Goal: Complete application form

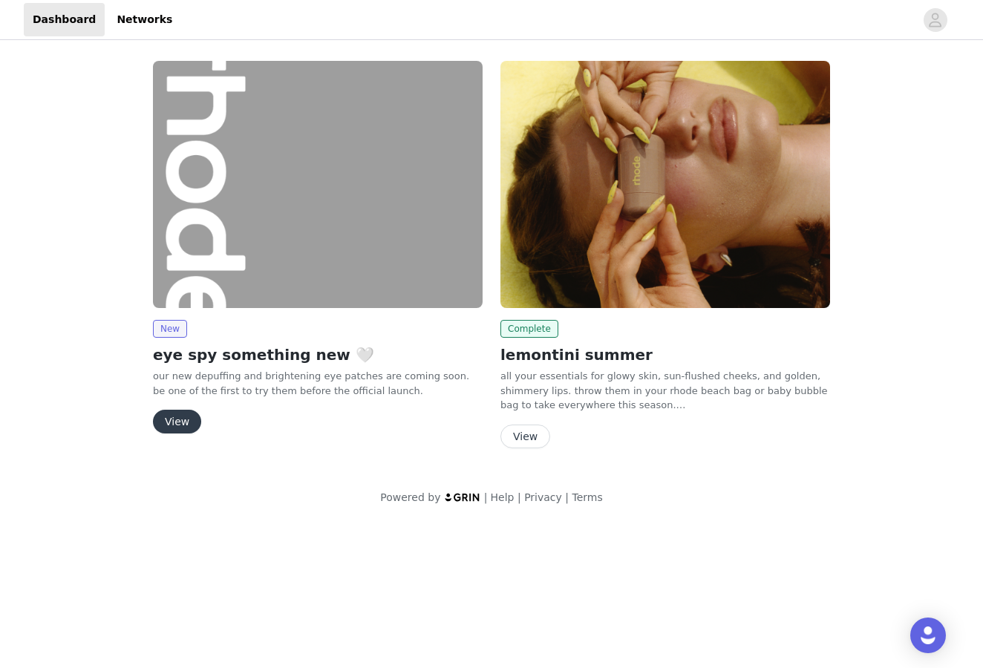
click at [178, 417] on button "View" at bounding box center [177, 422] width 48 height 24
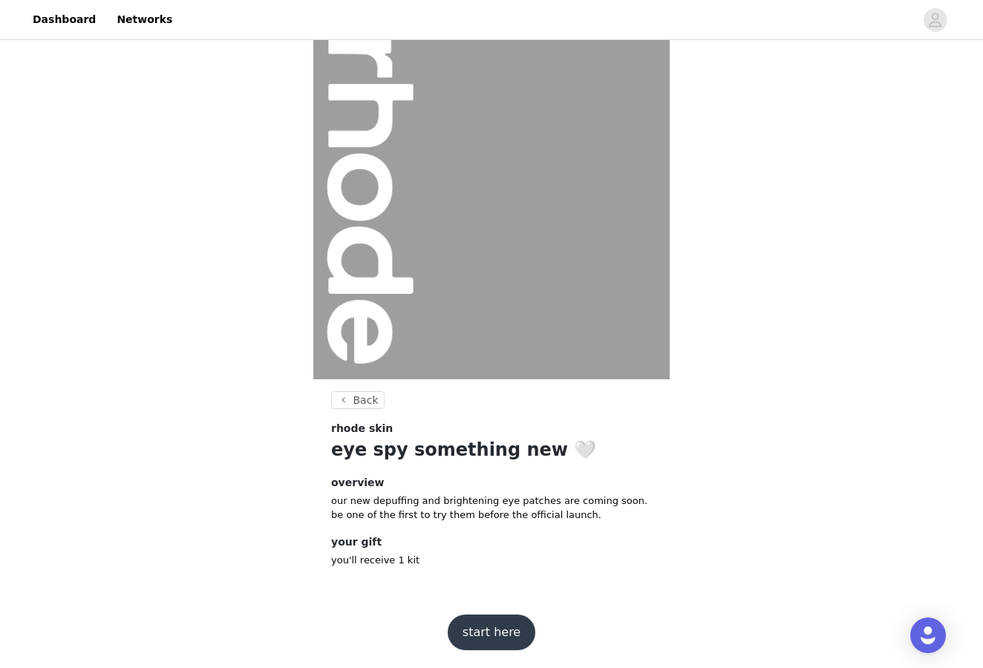
scroll to position [20, 0]
click at [481, 634] on button "start here" at bounding box center [492, 634] width 88 height 36
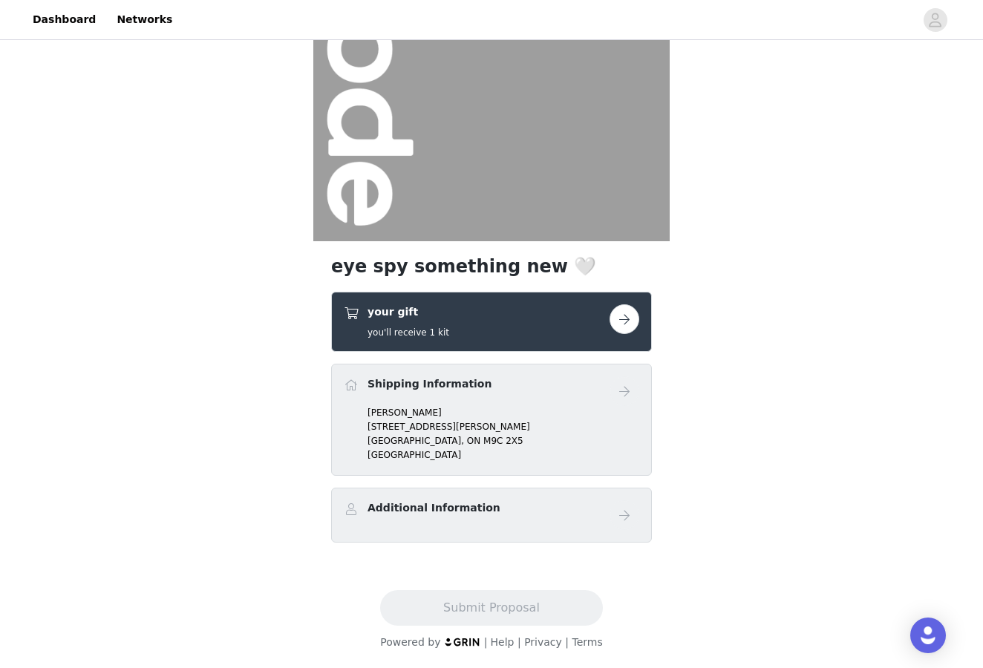
scroll to position [159, 0]
click at [620, 322] on button "button" at bounding box center [625, 320] width 30 height 30
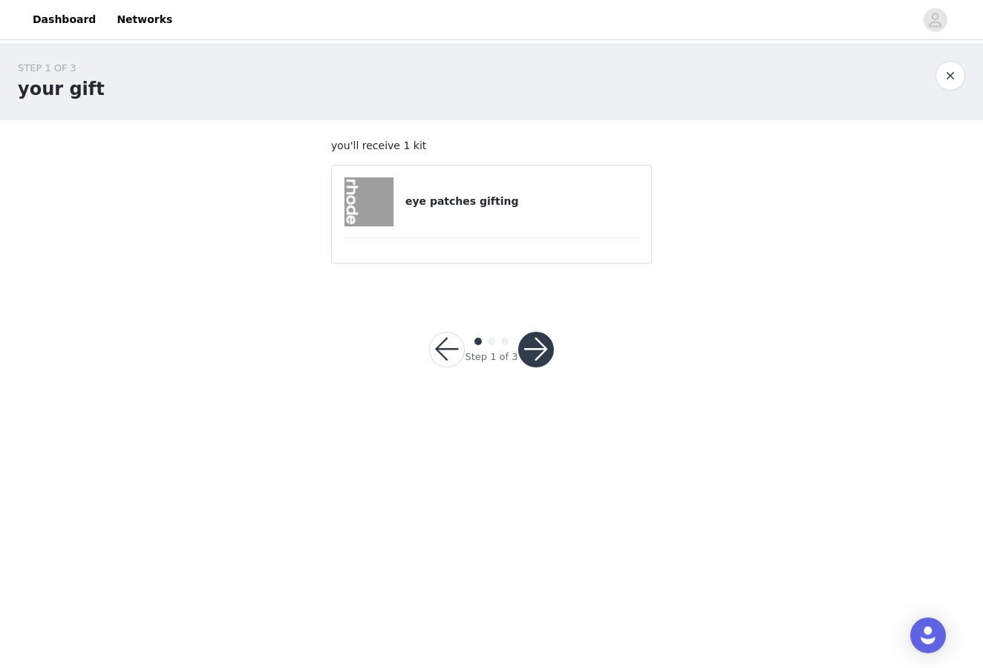
click at [442, 221] on div "eye patches gifting" at bounding box center [492, 202] width 296 height 49
click at [463, 198] on h4 "eye patches gifting" at bounding box center [523, 202] width 234 height 16
click at [543, 359] on button "button" at bounding box center [536, 350] width 36 height 36
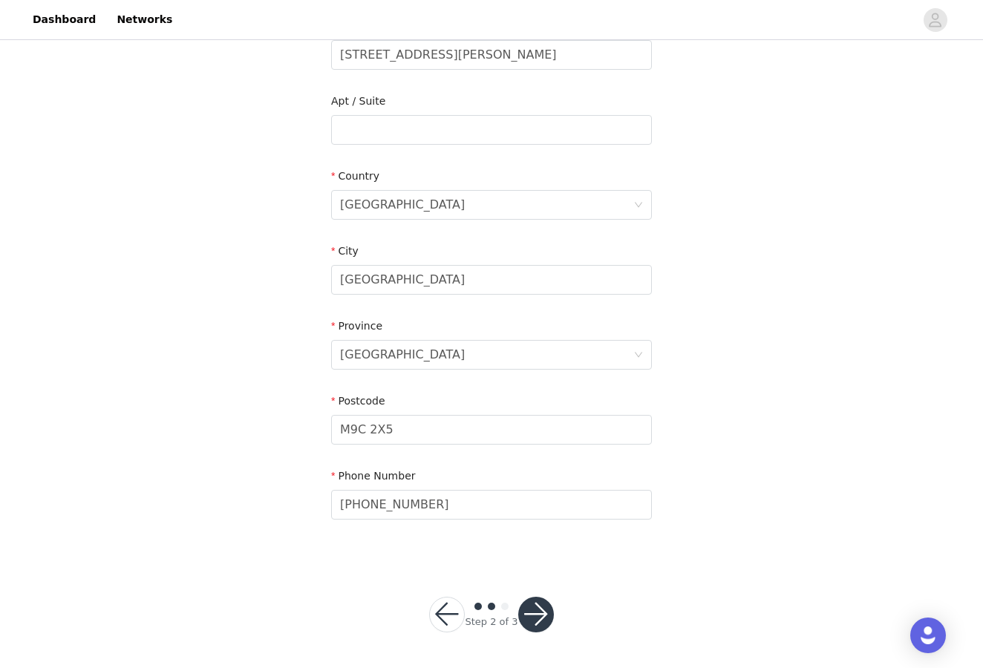
scroll to position [344, 0]
click at [527, 617] on button "button" at bounding box center [536, 616] width 36 height 36
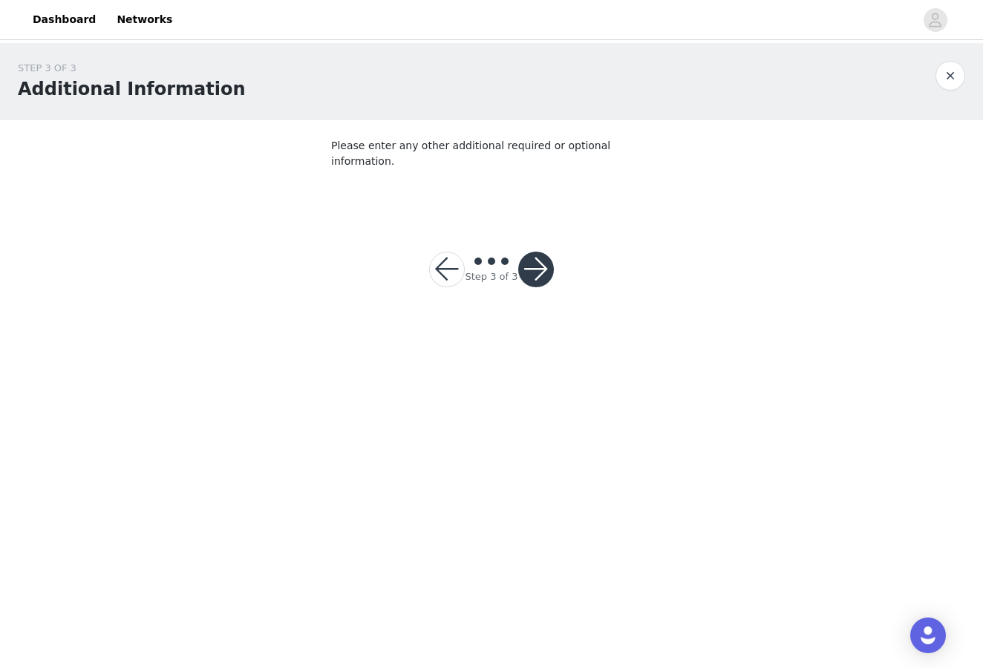
click at [535, 252] on button "button" at bounding box center [536, 270] width 36 height 36
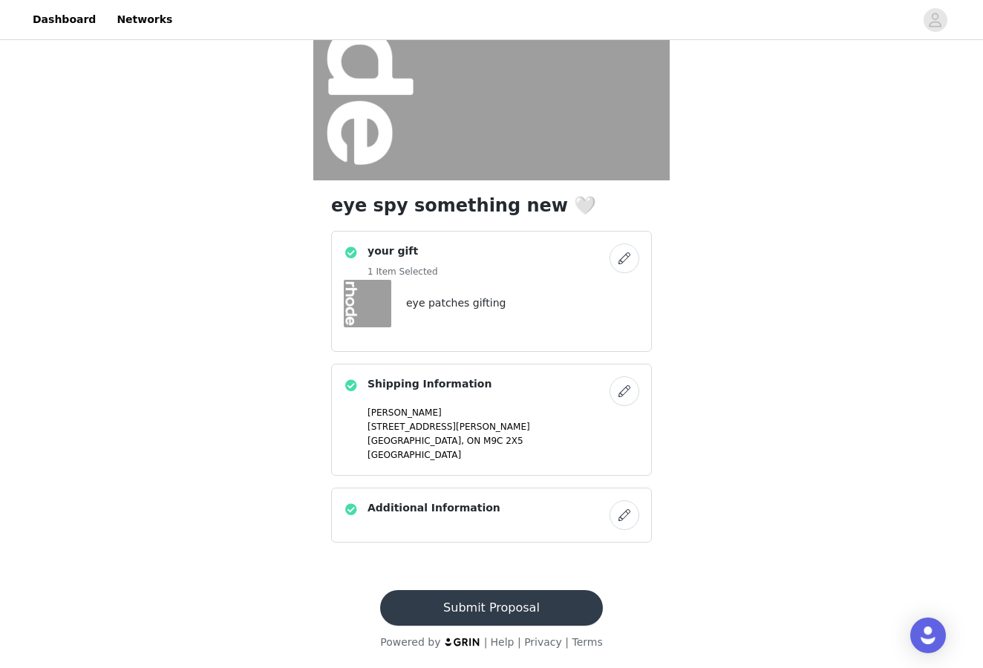
scroll to position [220, 0]
click at [497, 615] on button "Submit Proposal" at bounding box center [491, 609] width 222 height 36
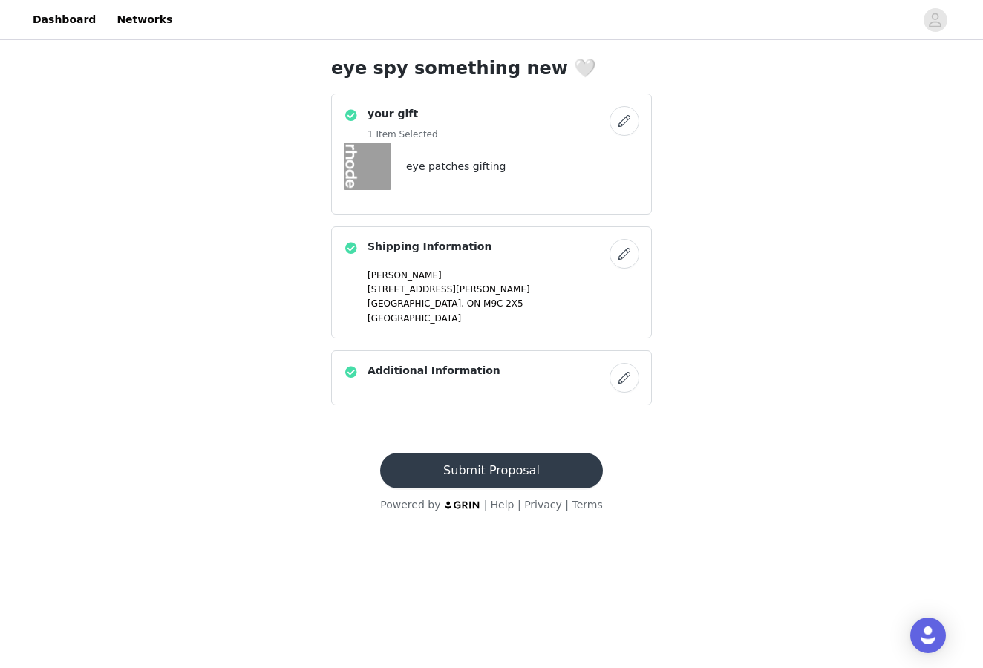
scroll to position [0, 0]
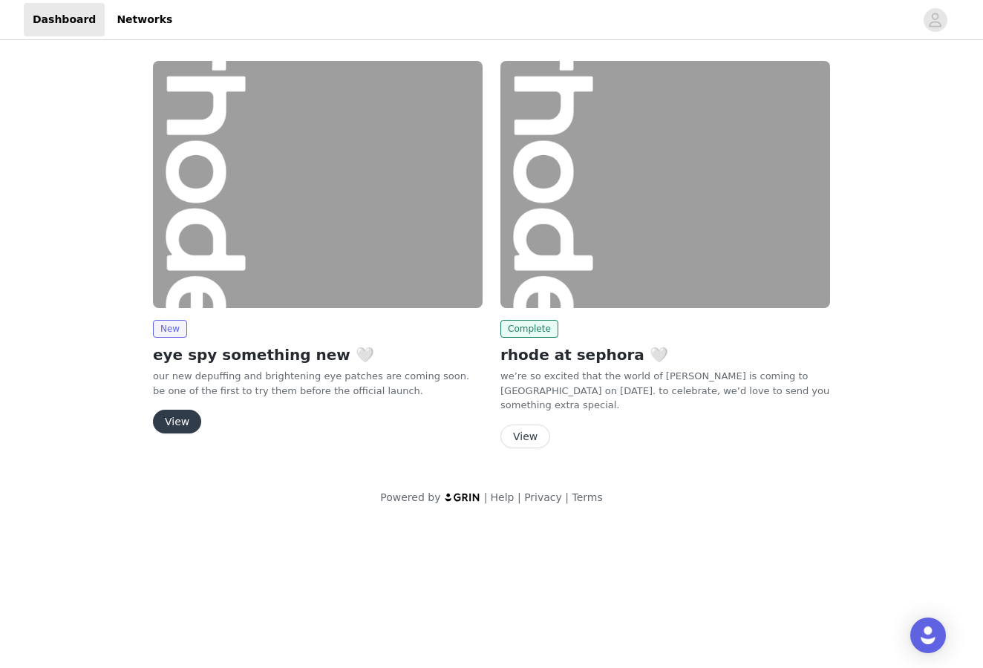
click at [185, 421] on button "View" at bounding box center [177, 422] width 48 height 24
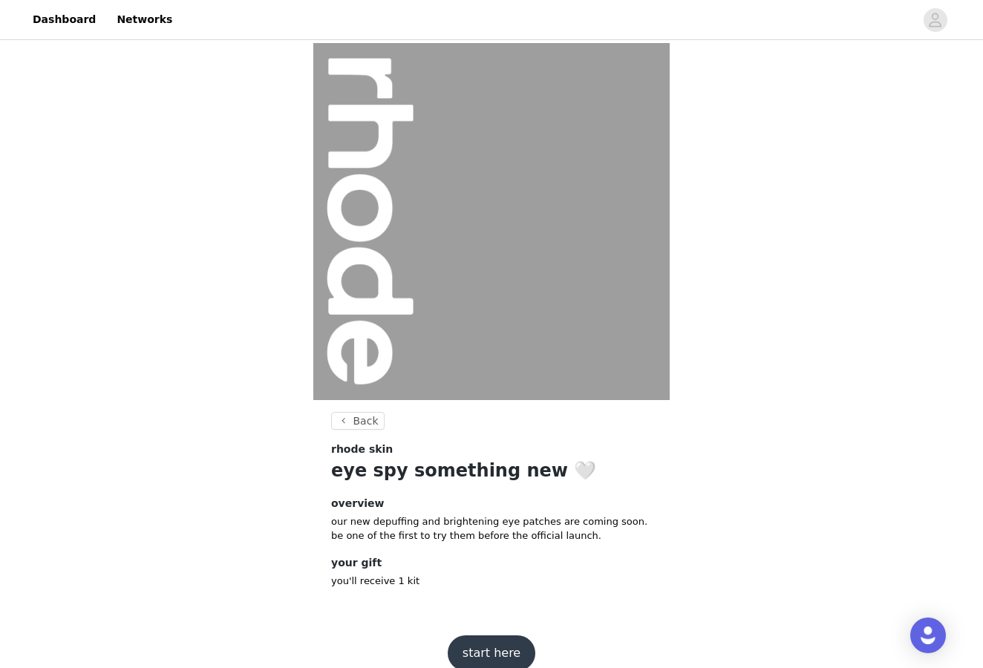
click at [484, 647] on button "start here" at bounding box center [492, 654] width 88 height 36
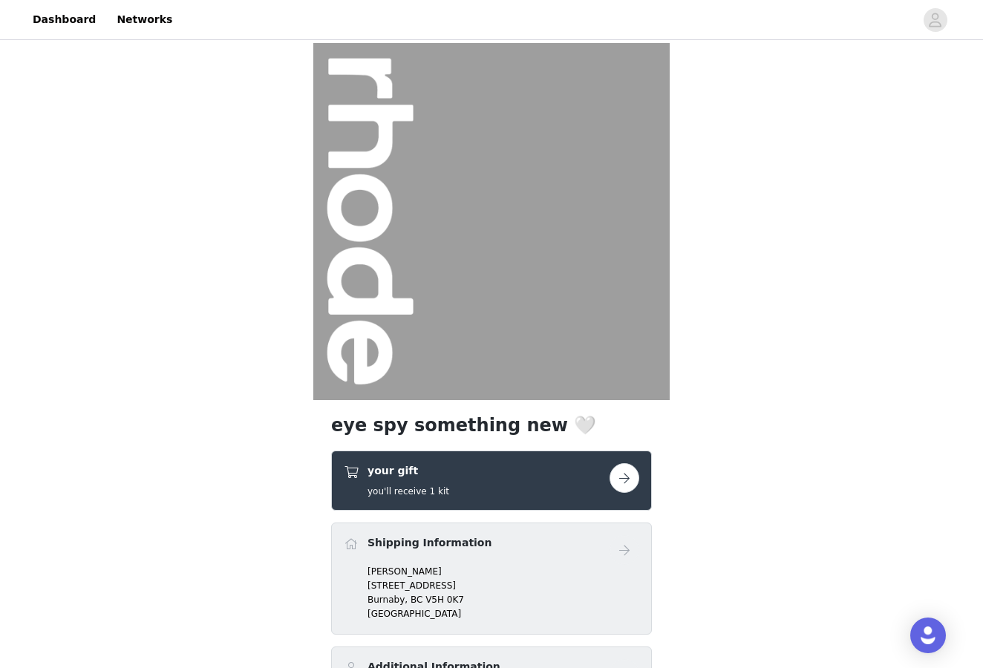
click at [631, 485] on button "button" at bounding box center [625, 478] width 30 height 30
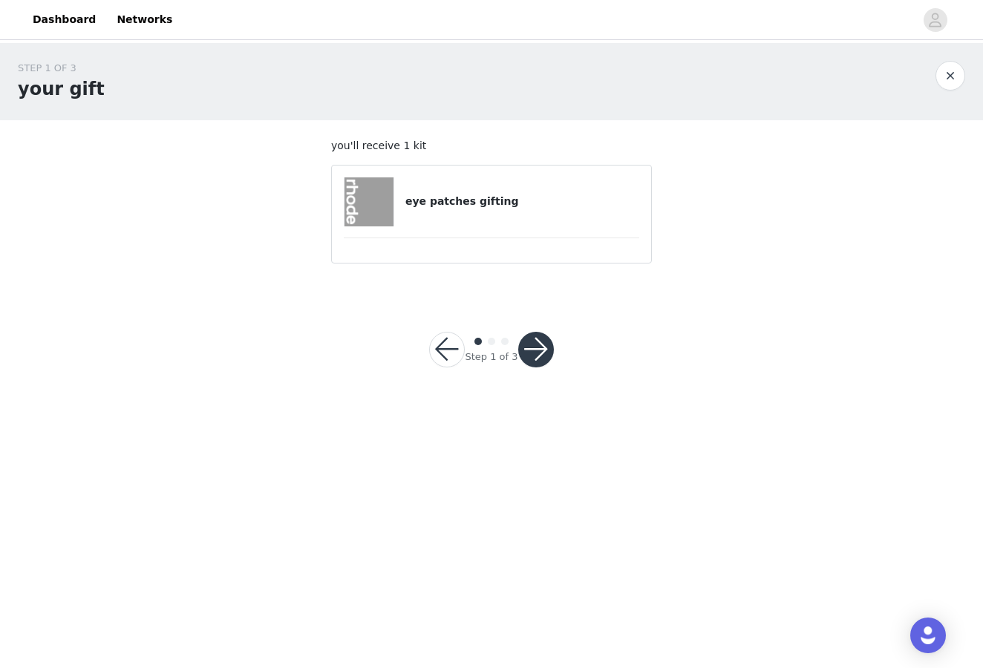
click at [525, 367] on div "Step 1 of 3" at bounding box center [491, 349] width 160 height 71
click at [539, 342] on button "button" at bounding box center [536, 350] width 36 height 36
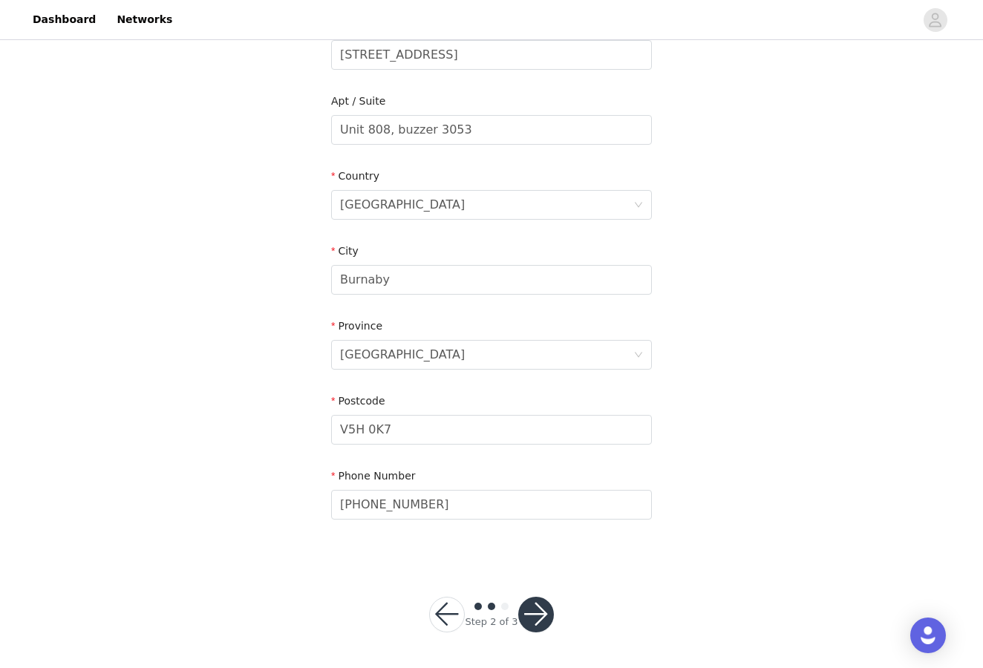
scroll to position [344, 0]
click at [541, 614] on button "button" at bounding box center [536, 616] width 36 height 36
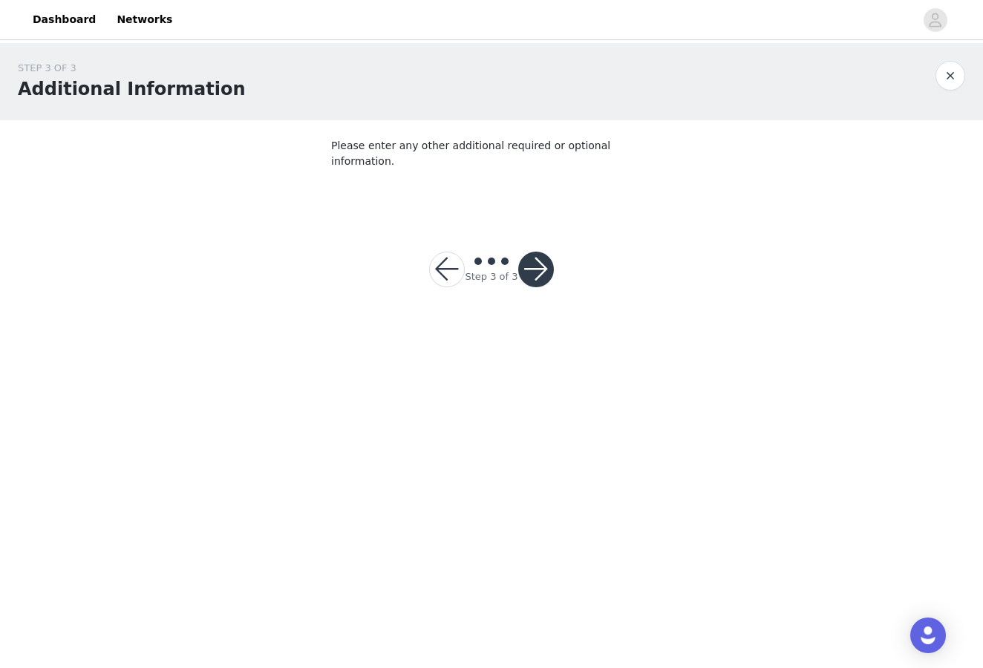
click at [544, 256] on button "button" at bounding box center [536, 270] width 36 height 36
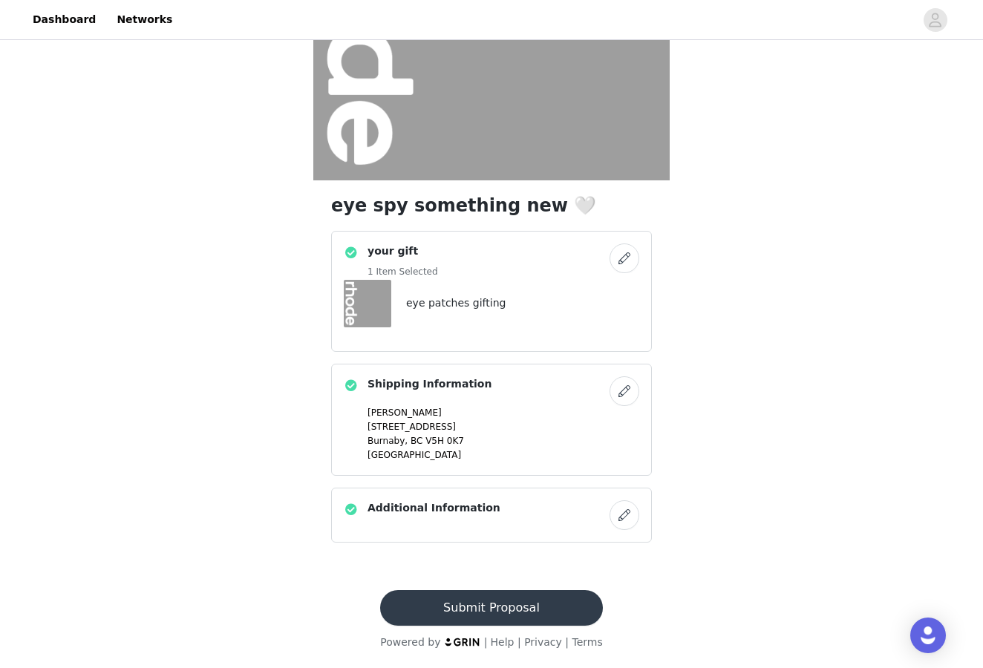
scroll to position [220, 0]
click at [499, 617] on button "Submit Proposal" at bounding box center [491, 609] width 222 height 36
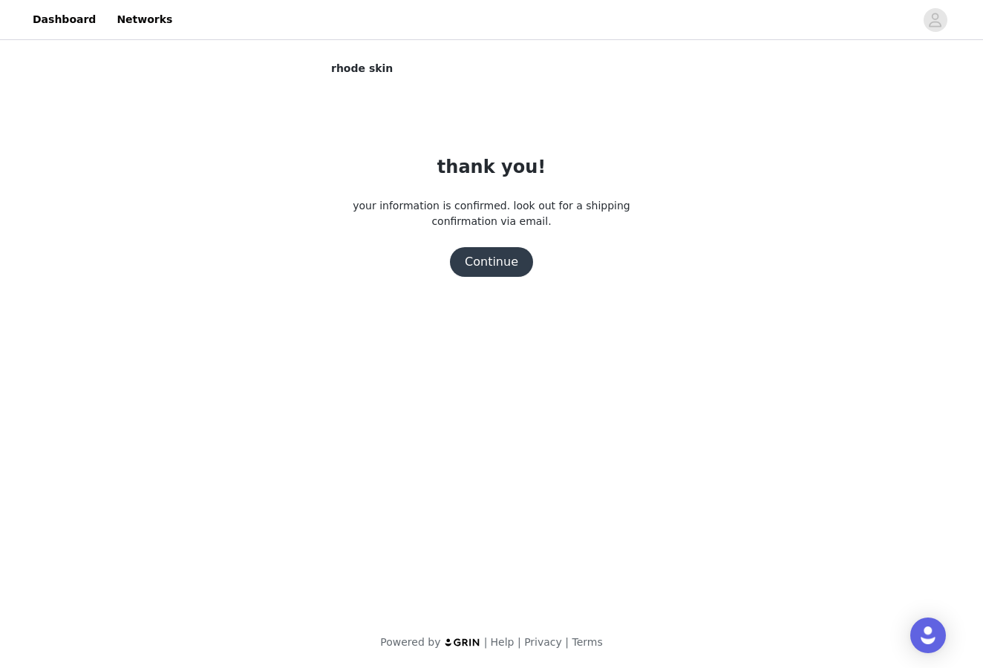
click at [481, 261] on button "Continue" at bounding box center [491, 262] width 83 height 30
